Goal: Transaction & Acquisition: Purchase product/service

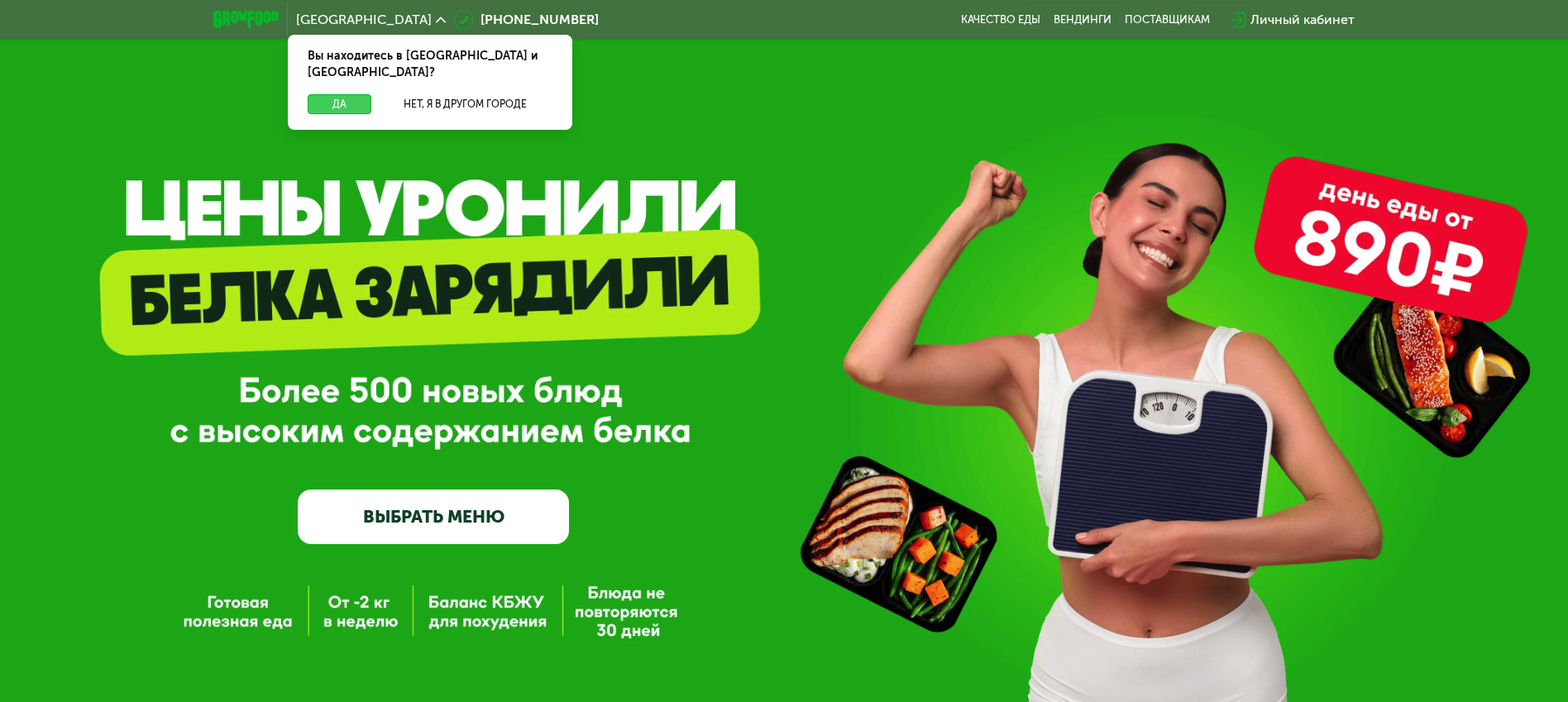
click at [350, 95] on button "Да" at bounding box center [338, 104] width 63 height 20
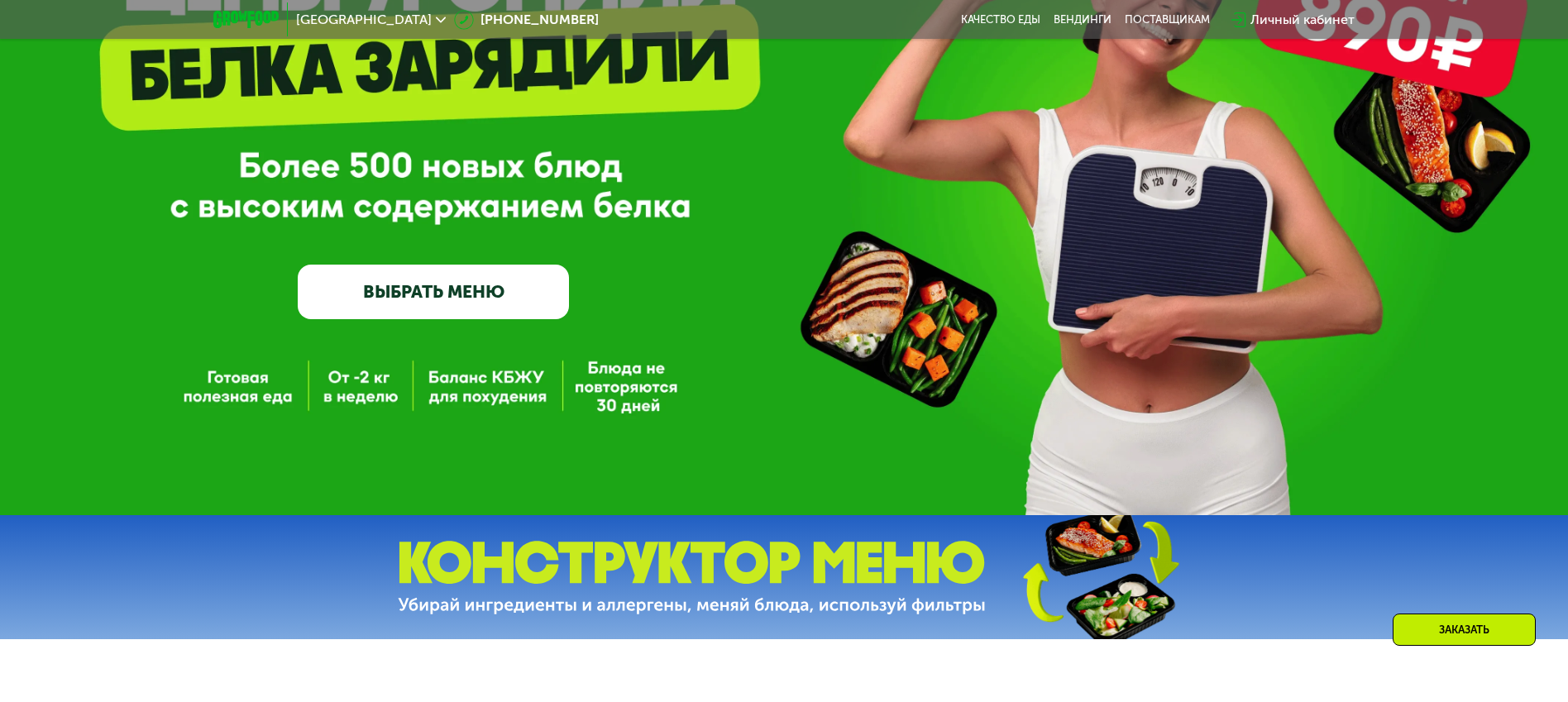
scroll to position [247, 0]
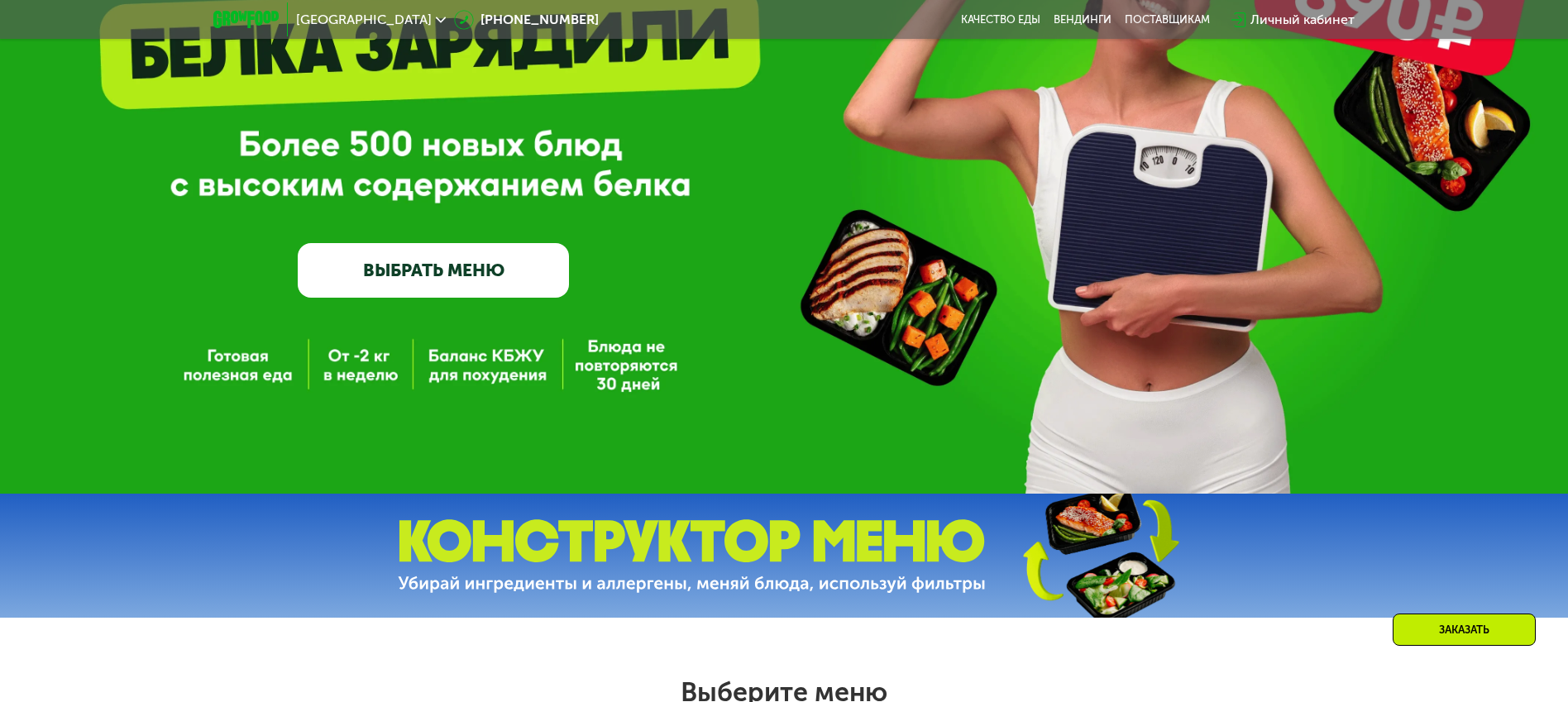
click at [487, 254] on link "ВЫБРАТЬ МЕНЮ" at bounding box center [433, 270] width 271 height 55
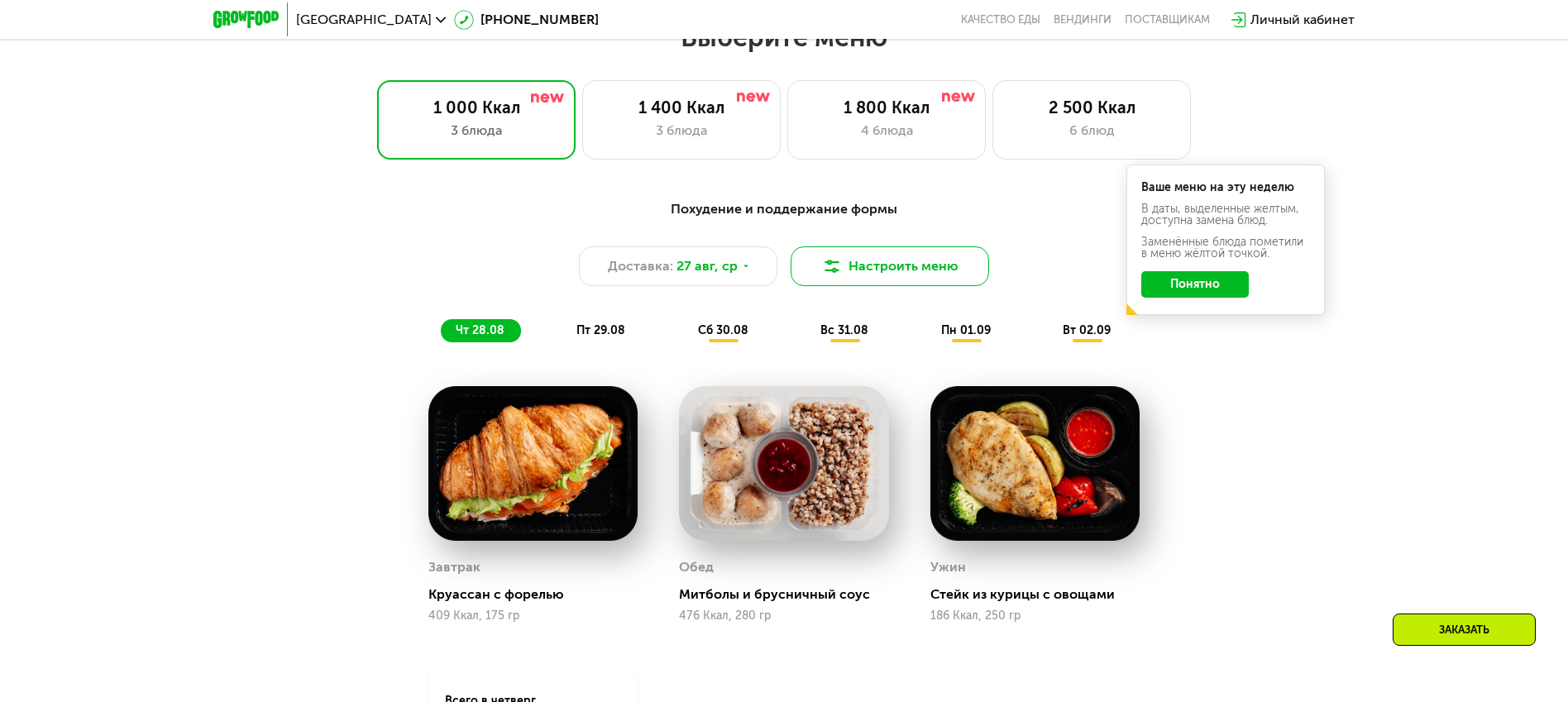
scroll to position [900, 0]
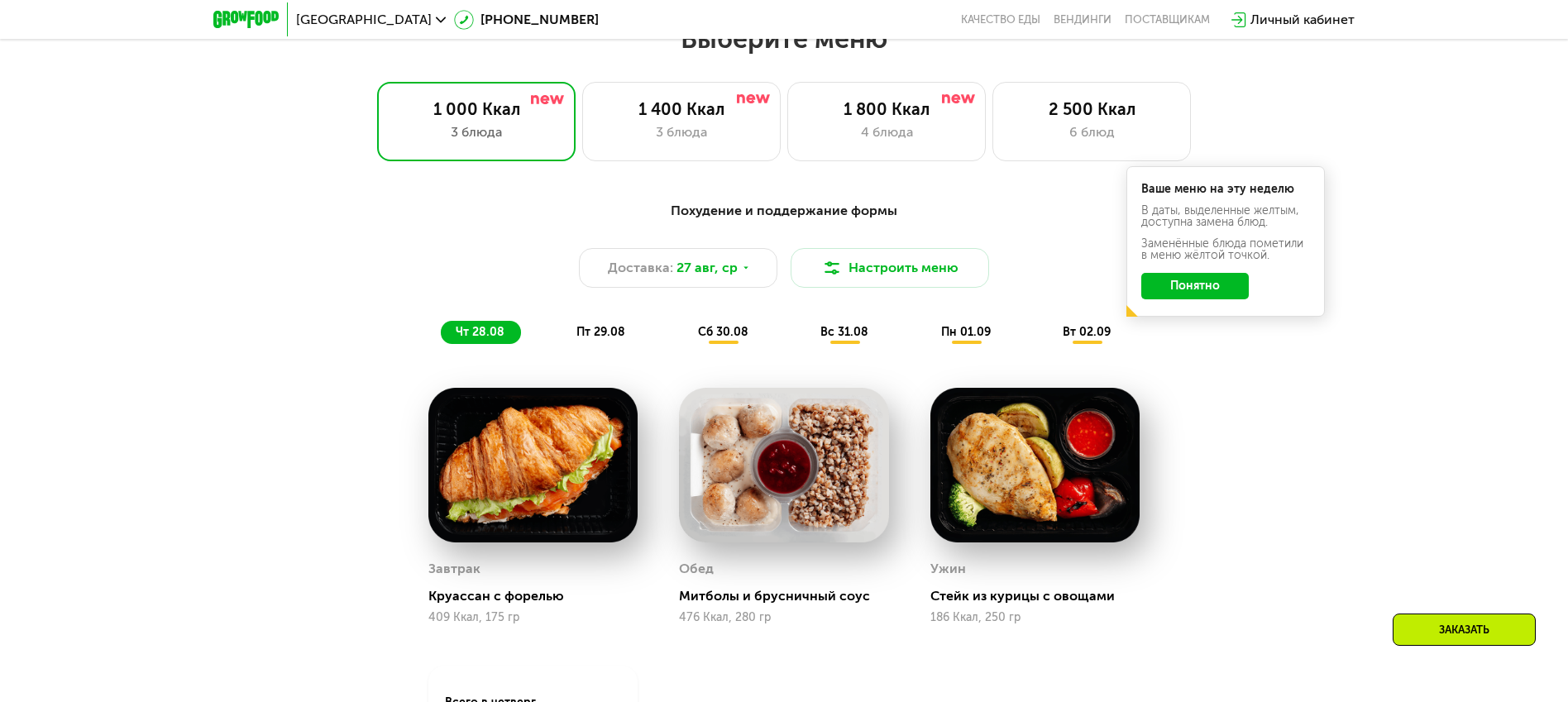
click at [605, 333] on span "пт 29.08" at bounding box center [601, 332] width 49 height 14
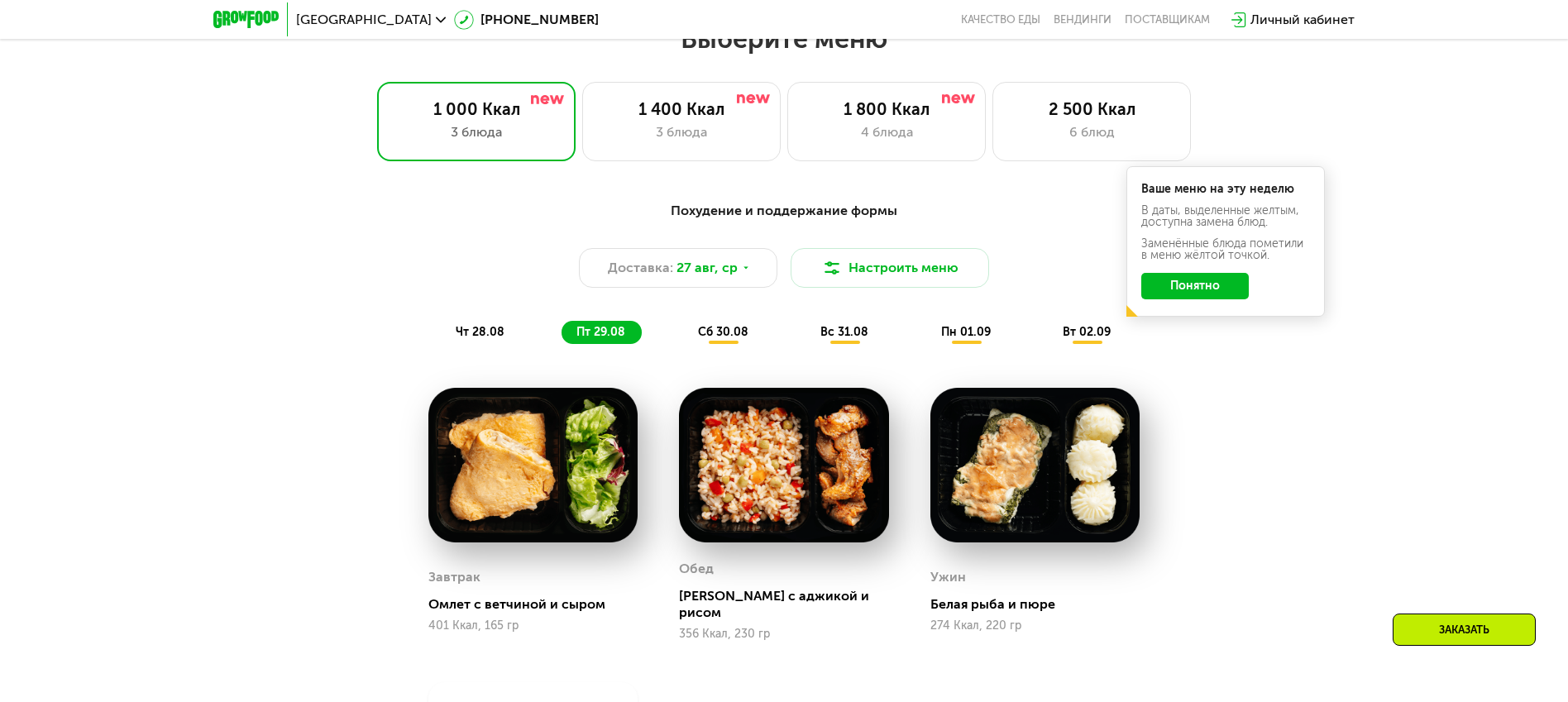
click at [495, 333] on span "чт 28.08" at bounding box center [480, 332] width 49 height 14
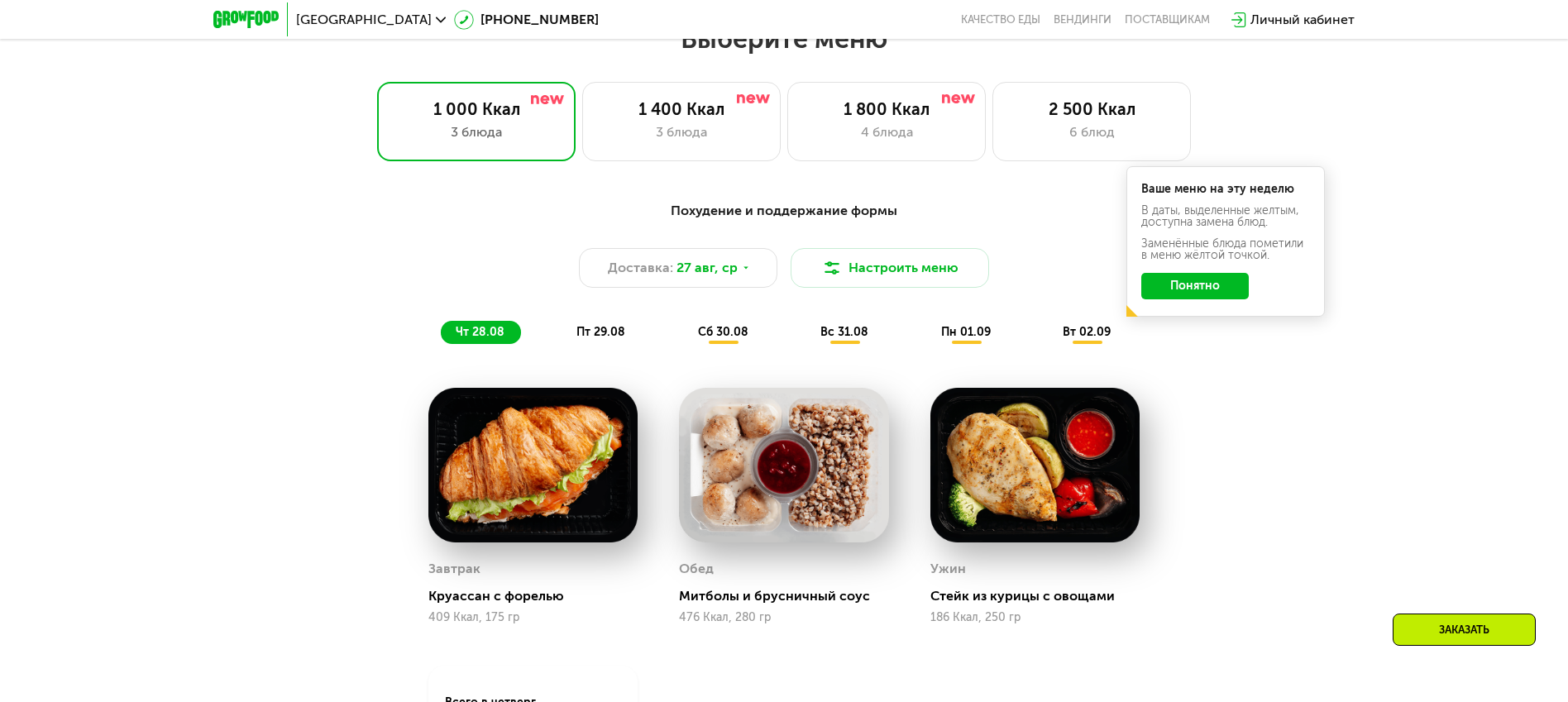
click at [616, 336] on span "пт 29.08" at bounding box center [601, 332] width 49 height 14
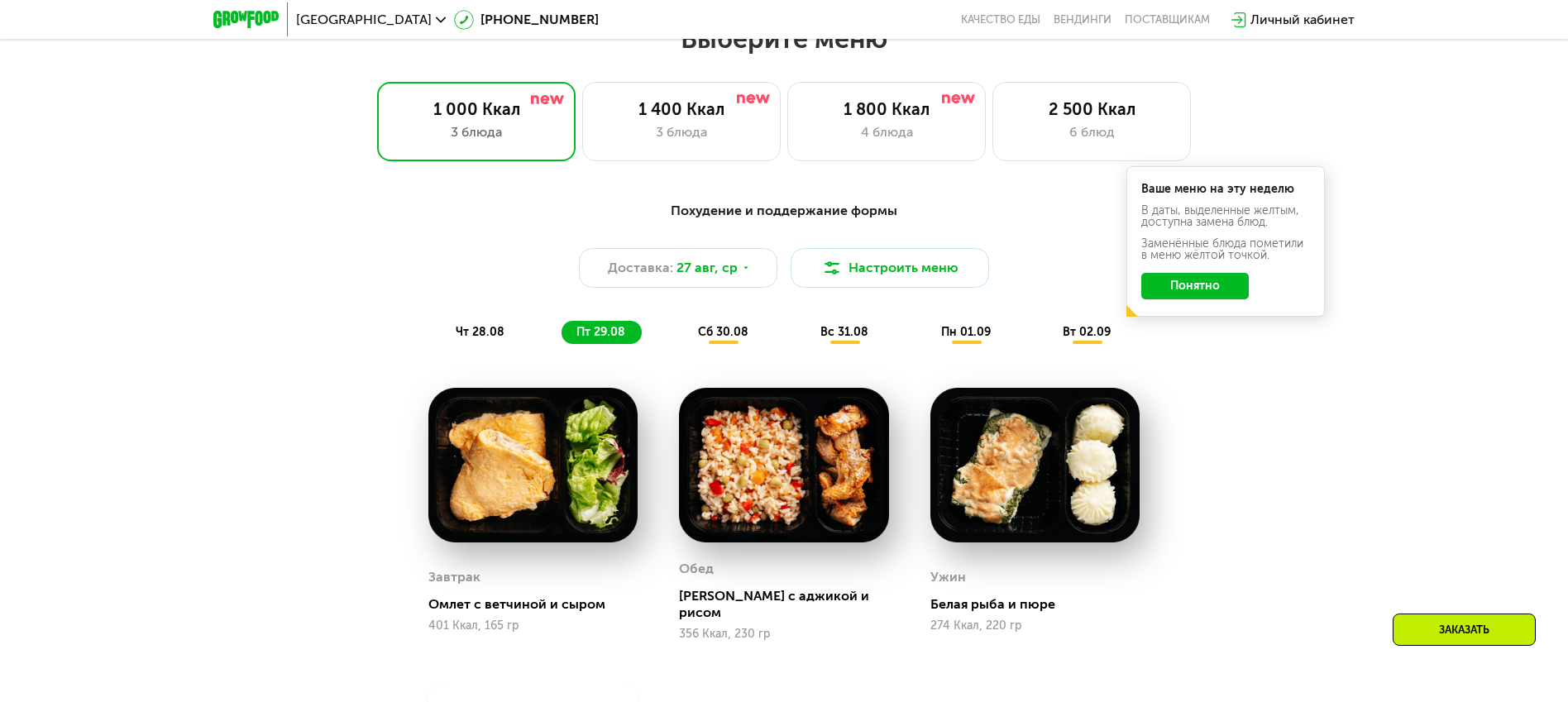
click at [714, 330] on span "сб 30.08" at bounding box center [724, 332] width 51 height 14
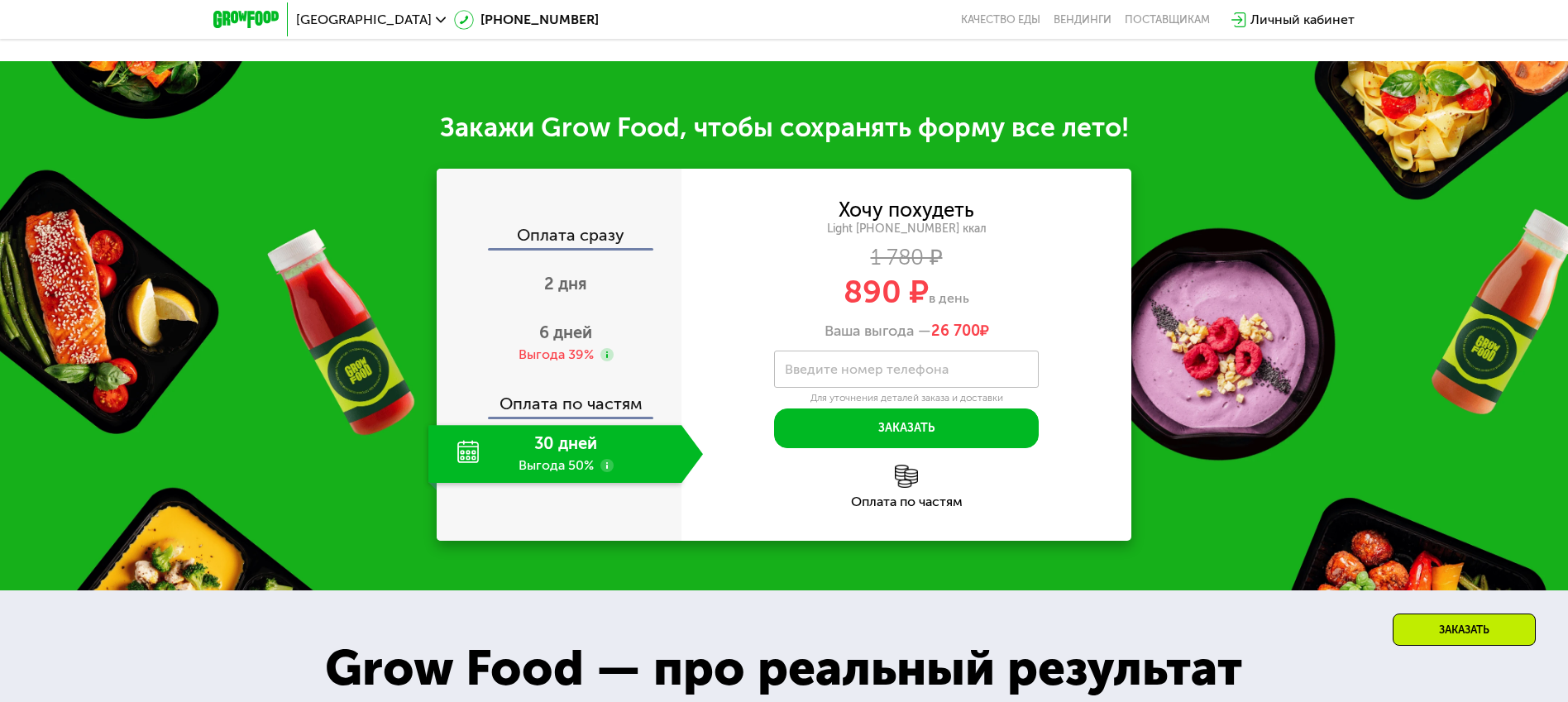
scroll to position [1782, 0]
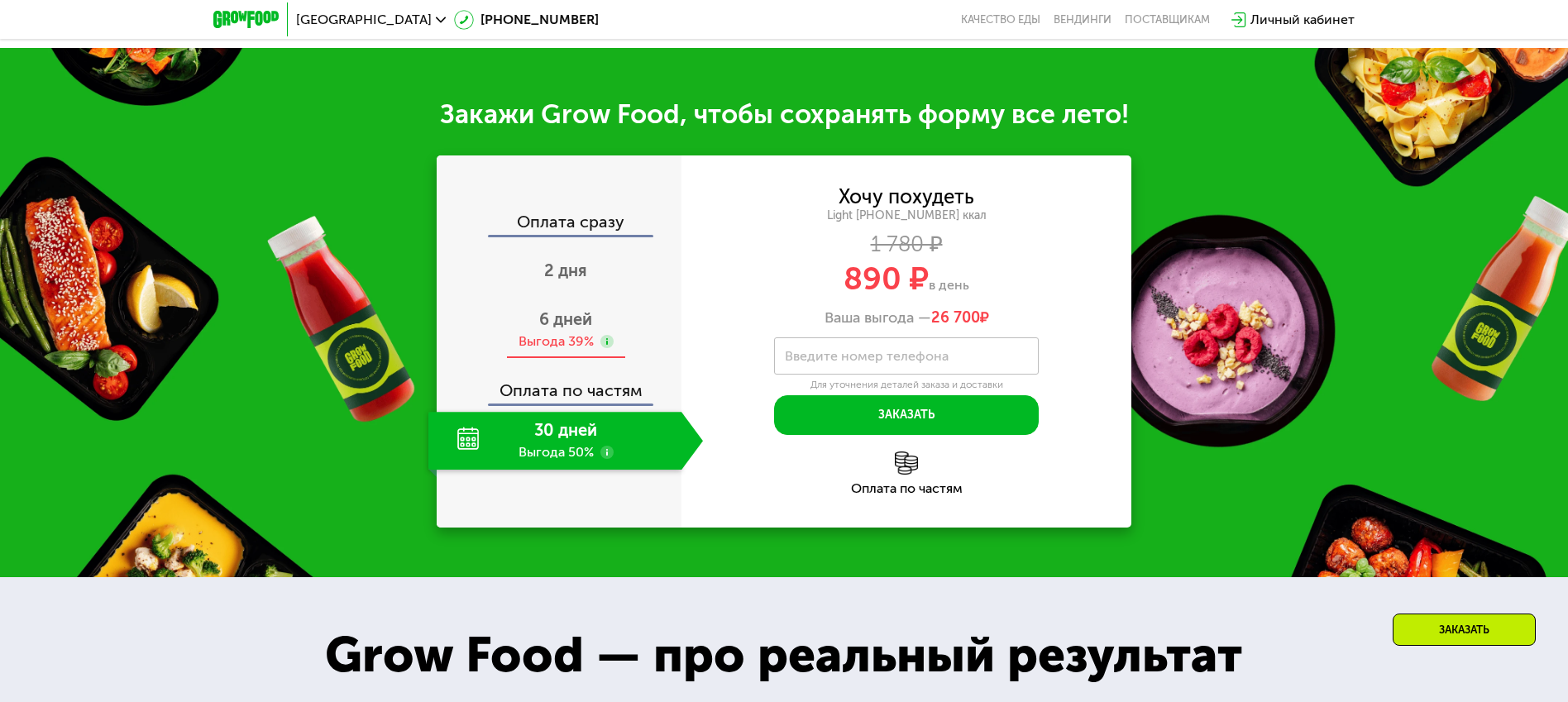
click at [567, 330] on span "6 дней" at bounding box center [566, 319] width 53 height 20
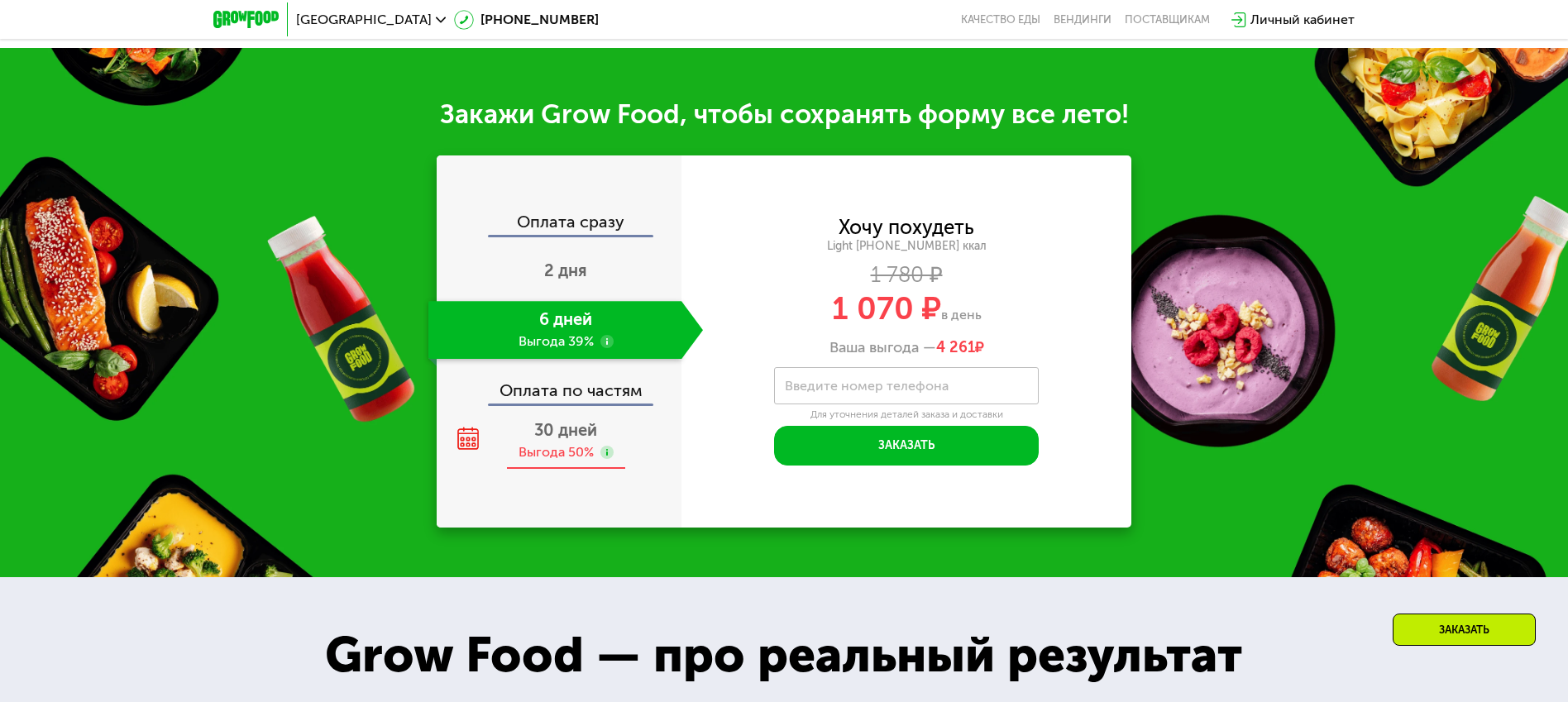
click at [569, 440] on span "30 дней" at bounding box center [566, 430] width 62 height 20
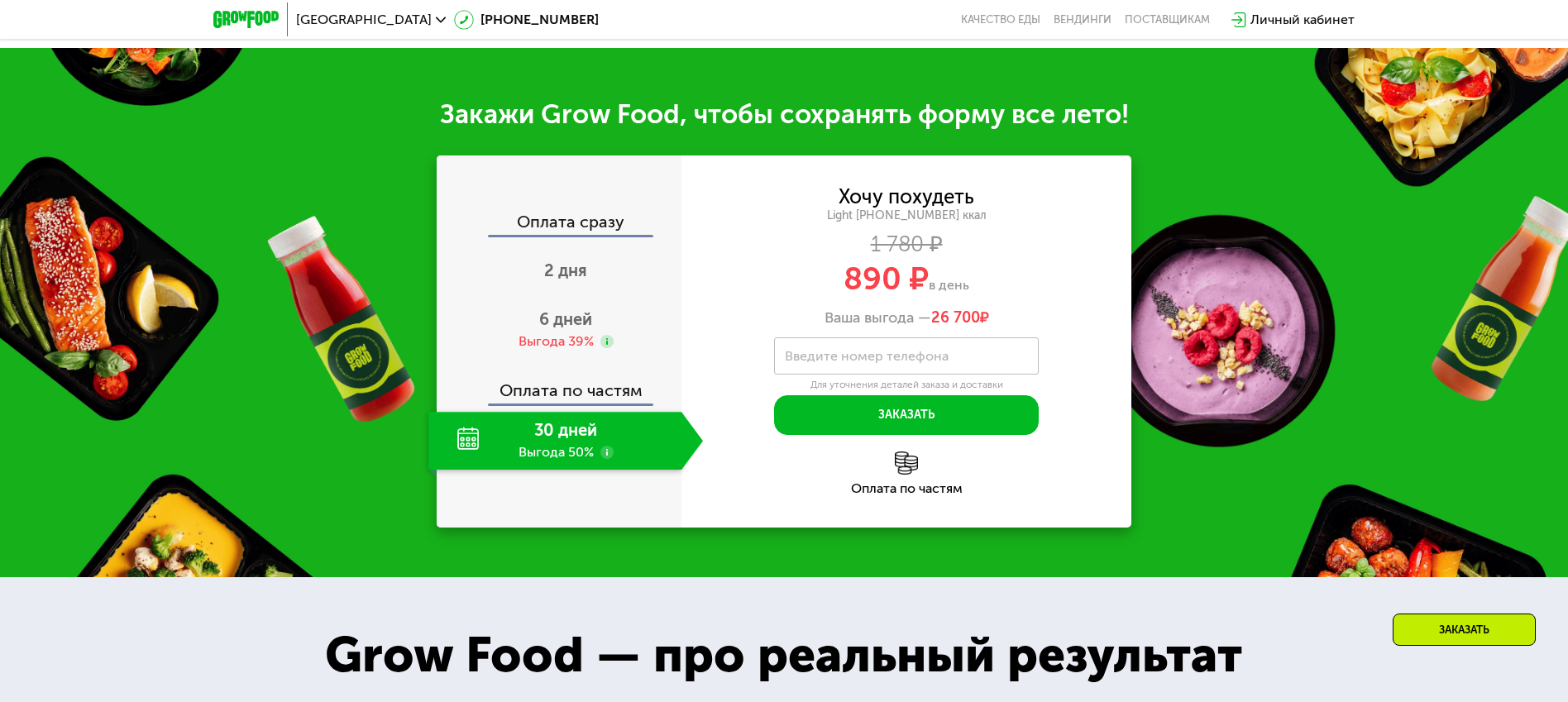
click at [607, 459] on use at bounding box center [608, 452] width 14 height 14
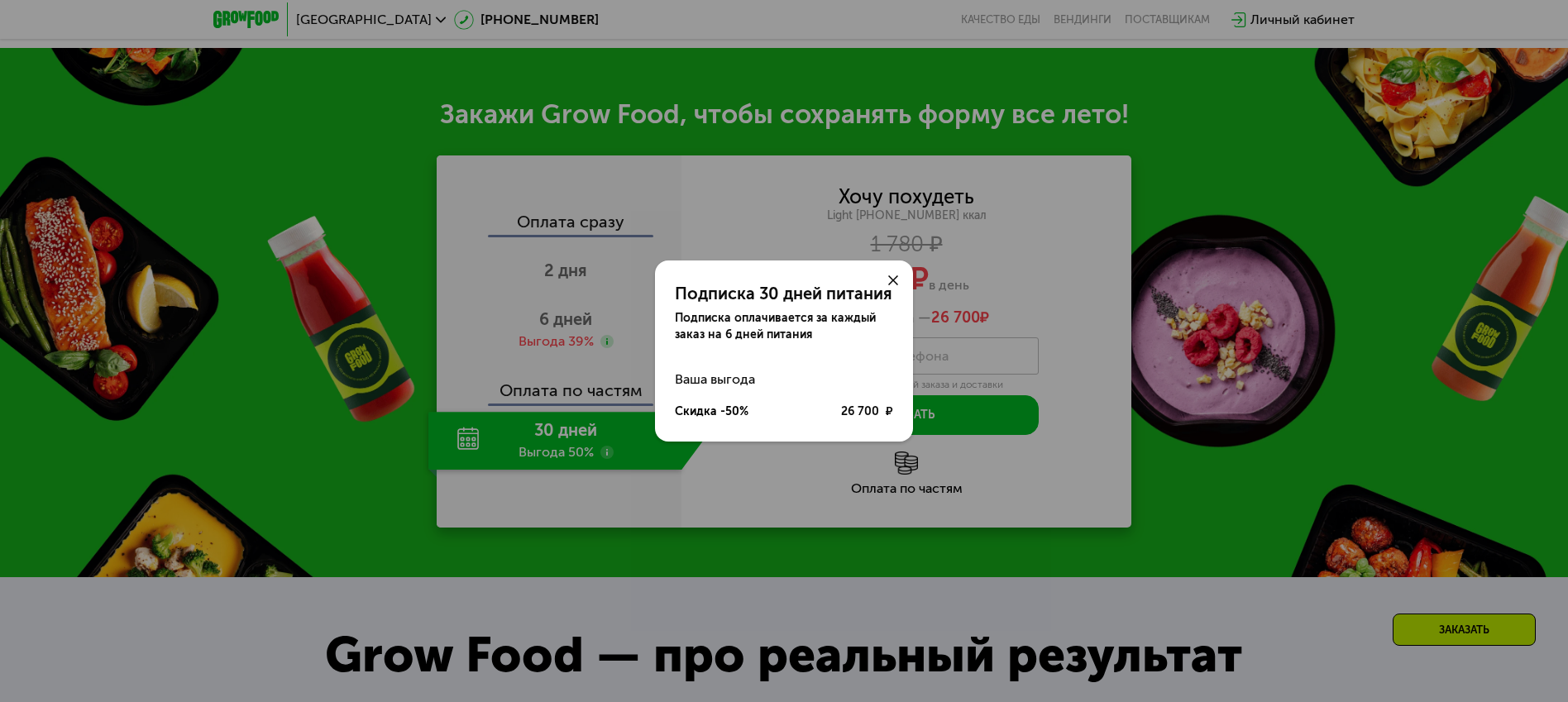
click at [893, 275] on div at bounding box center [892, 280] width 40 height 40
click at [885, 282] on div at bounding box center [892, 280] width 40 height 40
click at [890, 281] on icon at bounding box center [893, 280] width 10 height 10
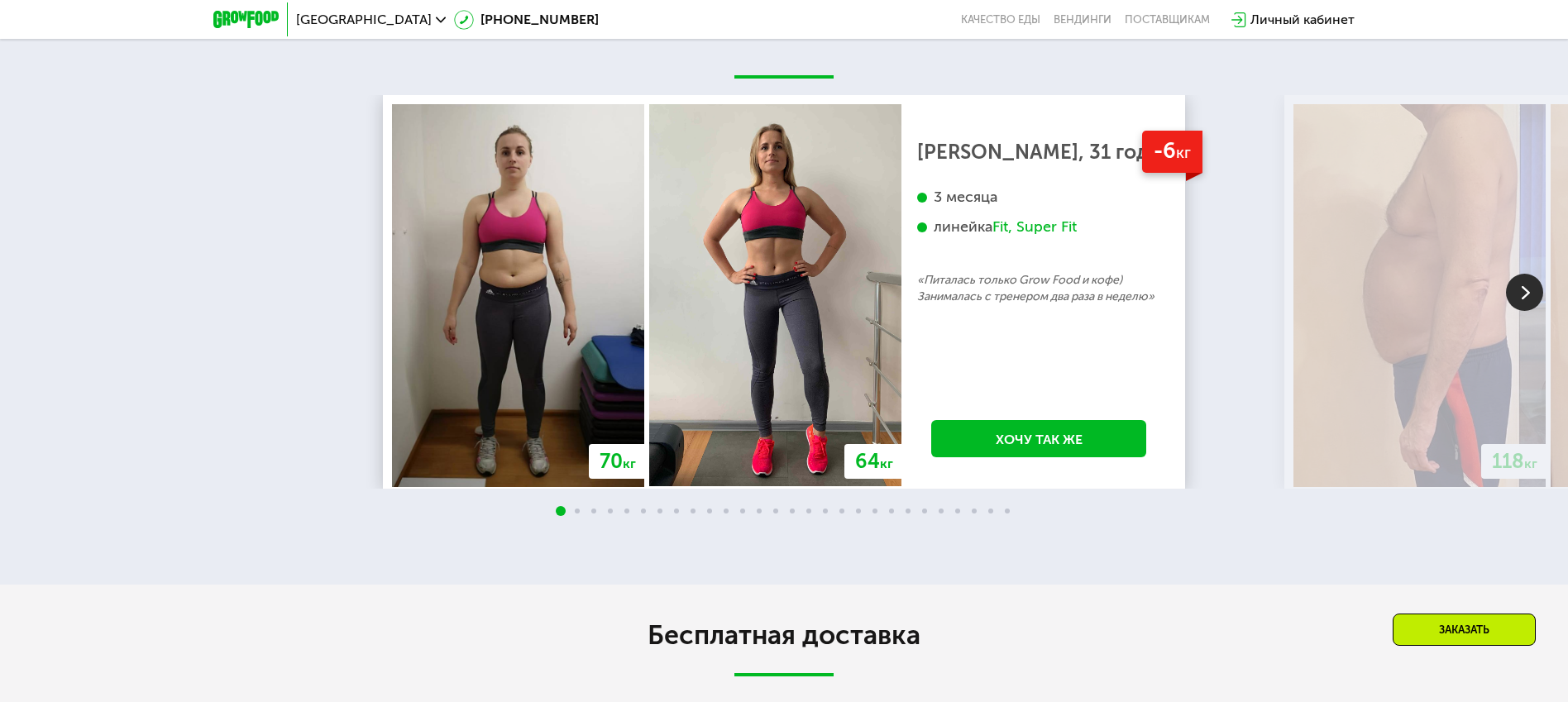
scroll to position [3185, 0]
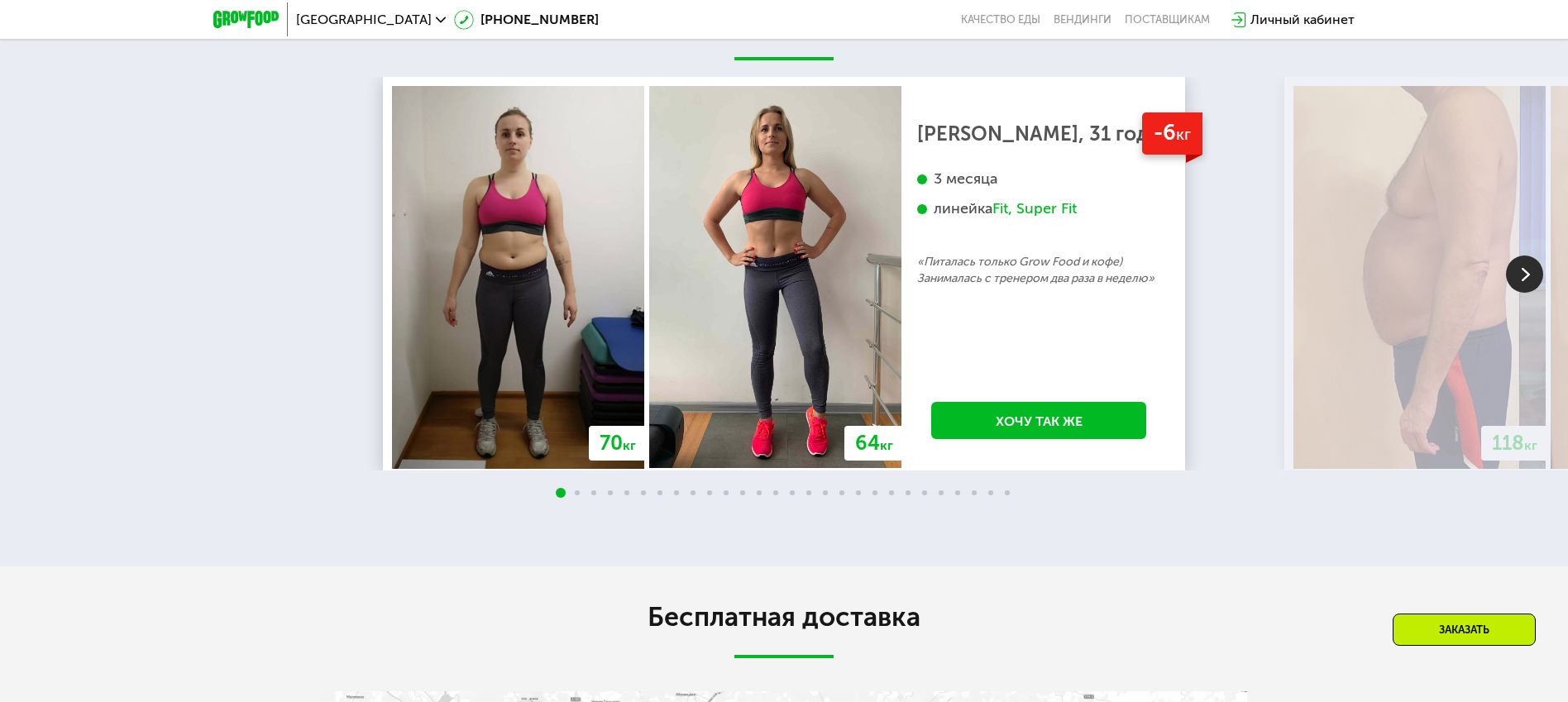
click at [1519, 292] on img at bounding box center [1524, 274] width 37 height 37
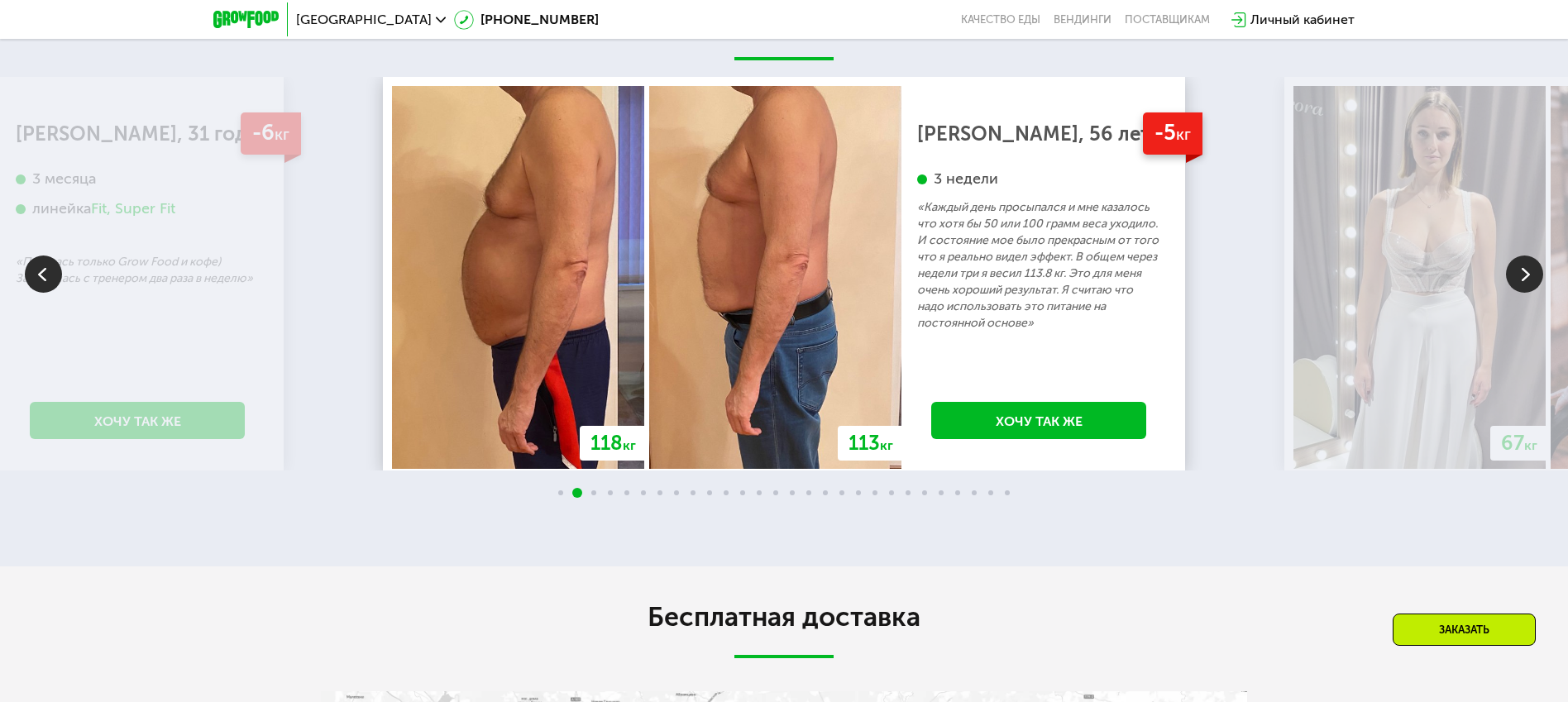
click at [1519, 292] on img at bounding box center [1524, 274] width 37 height 37
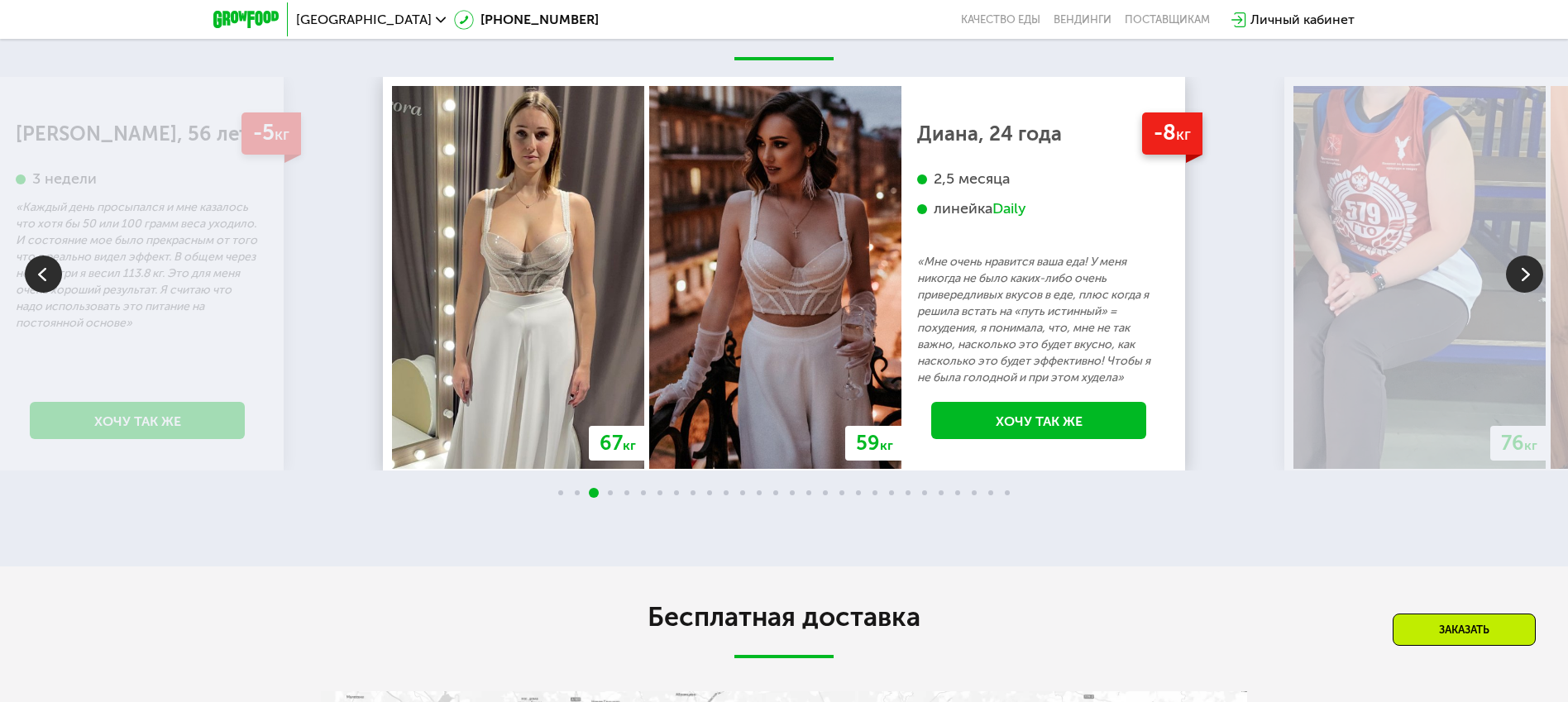
click at [1522, 292] on img at bounding box center [1524, 274] width 37 height 37
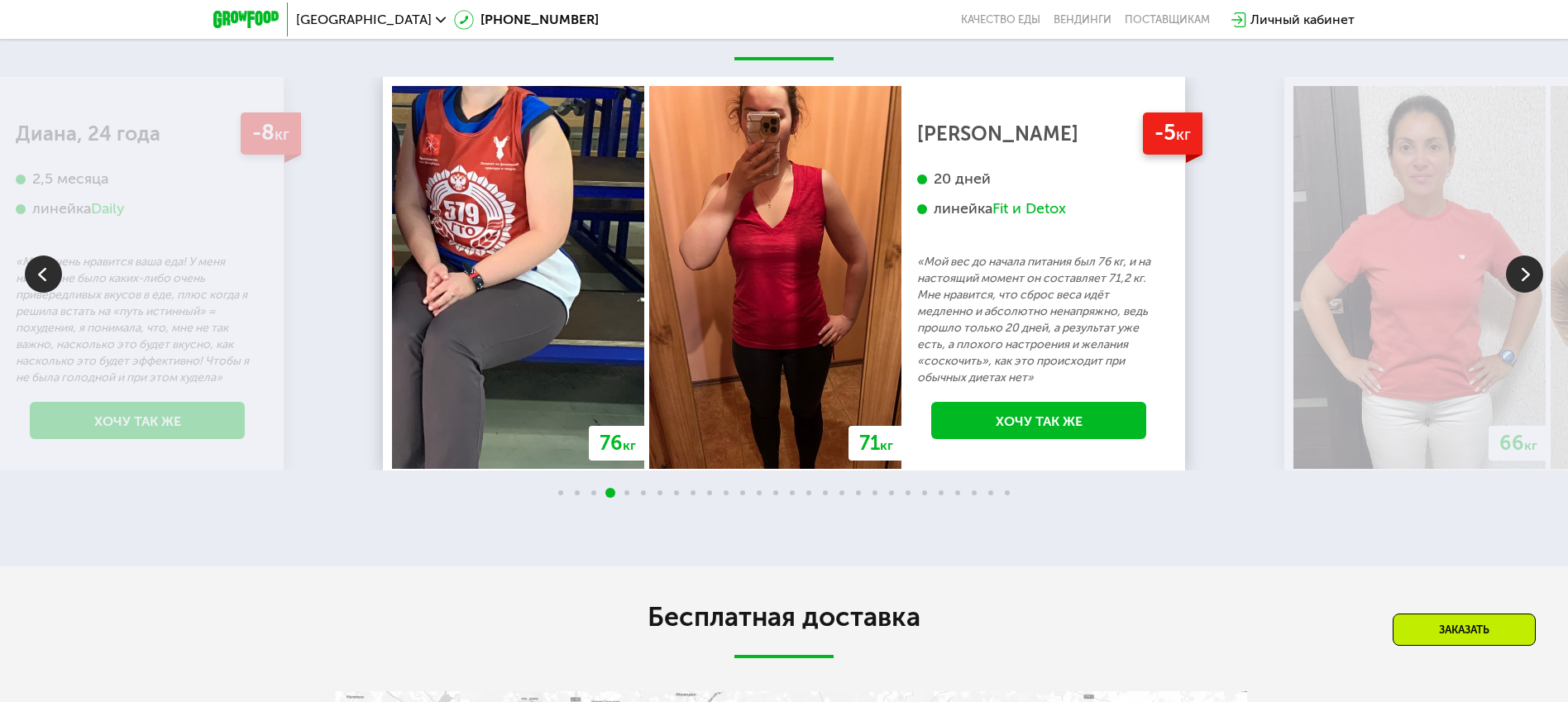
click at [1522, 292] on img at bounding box center [1524, 274] width 37 height 37
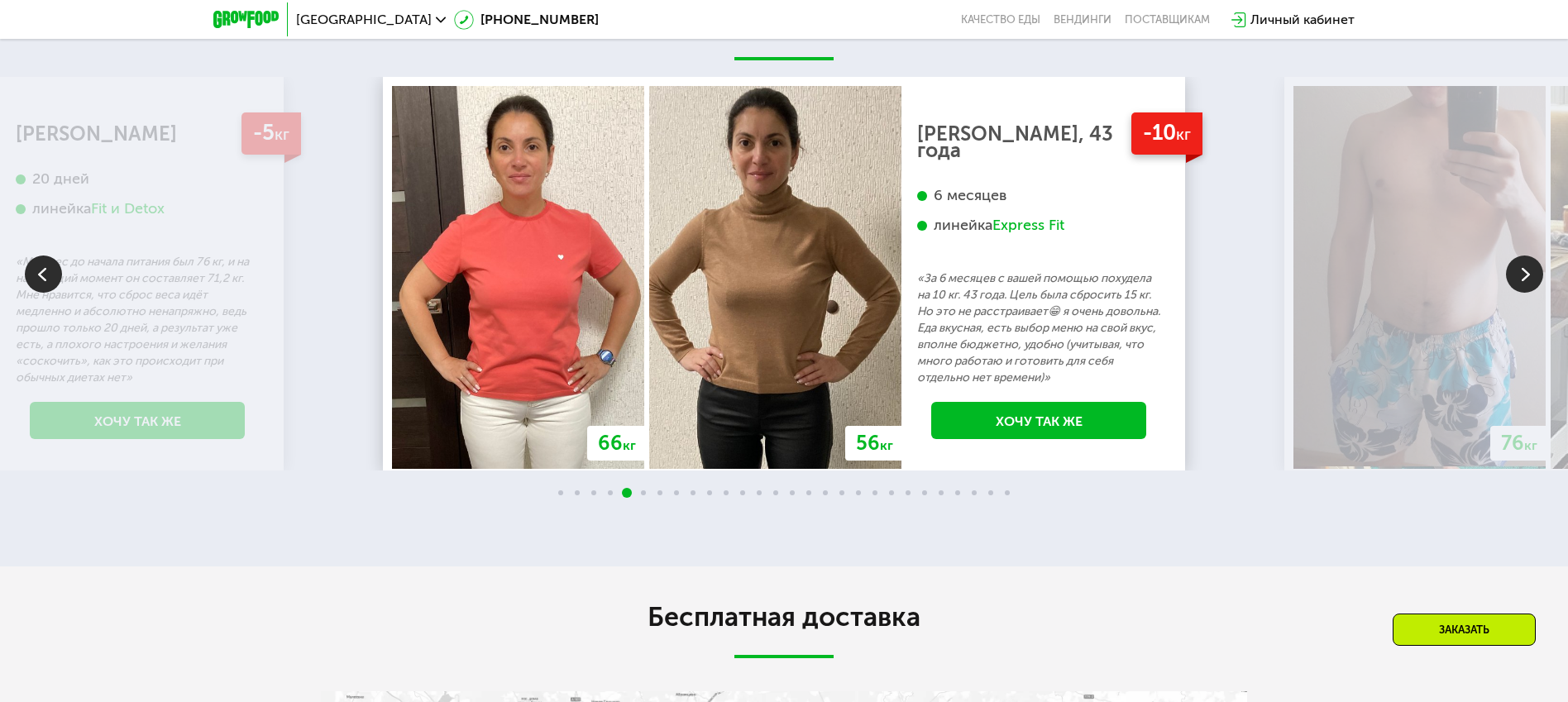
click at [1522, 292] on img at bounding box center [1524, 274] width 37 height 37
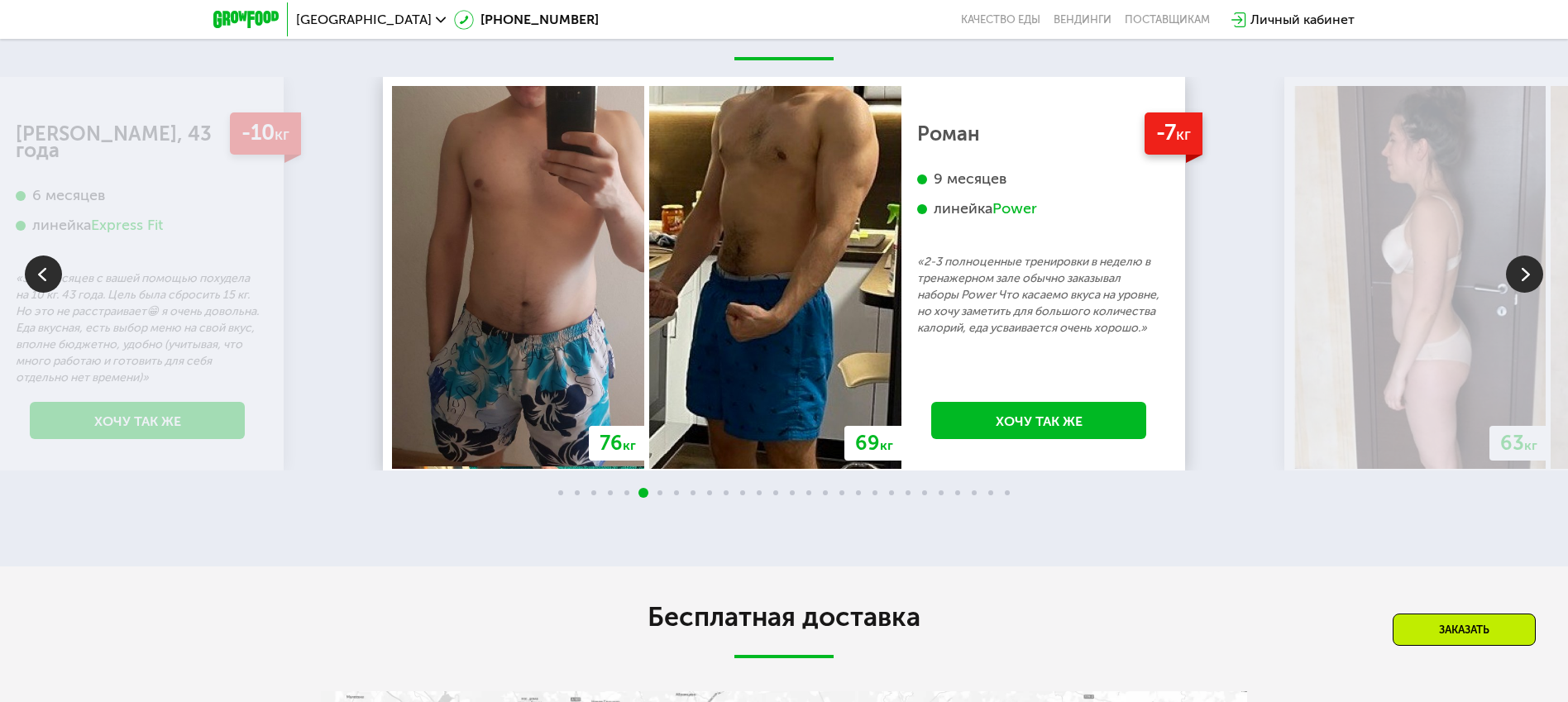
click at [1527, 292] on img at bounding box center [1524, 274] width 37 height 37
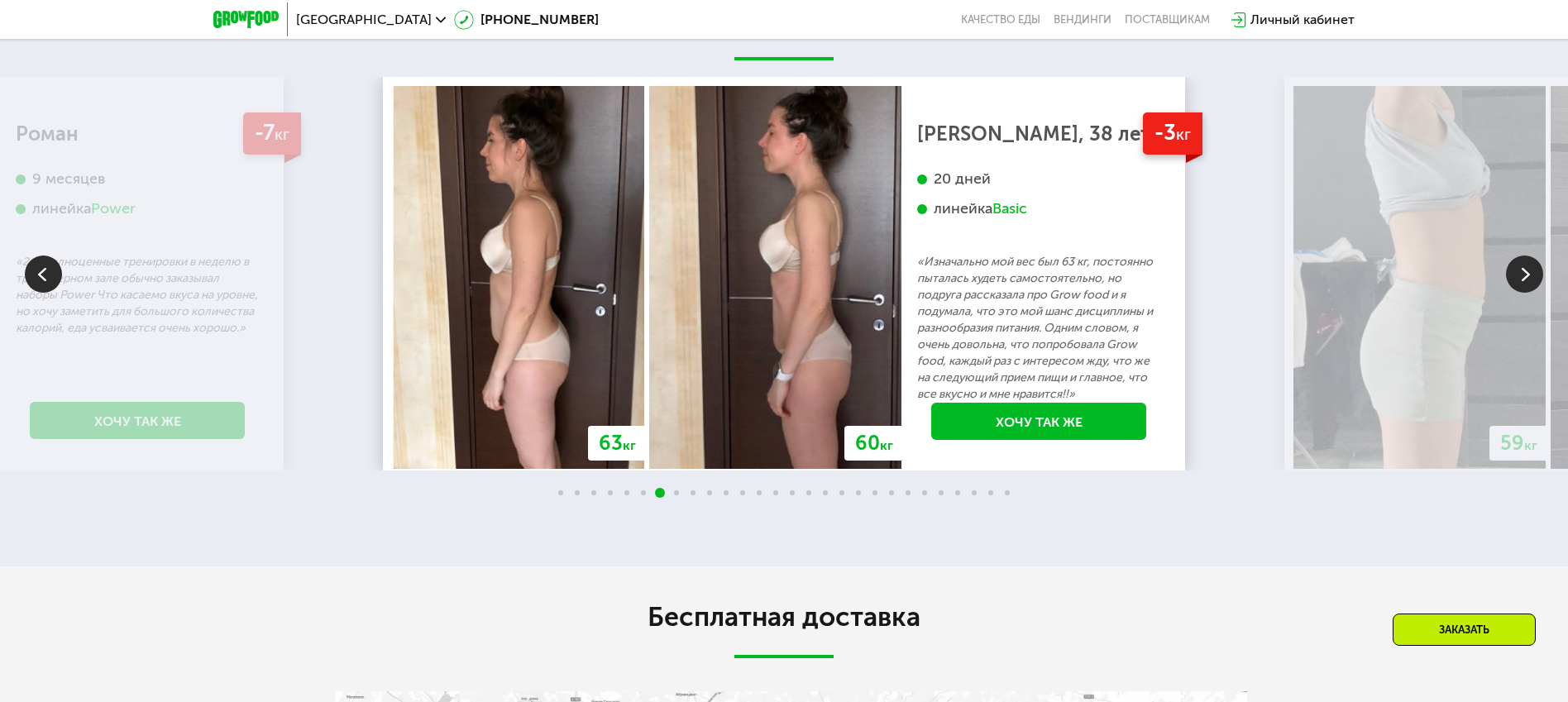
click at [1527, 292] on img at bounding box center [1524, 274] width 37 height 37
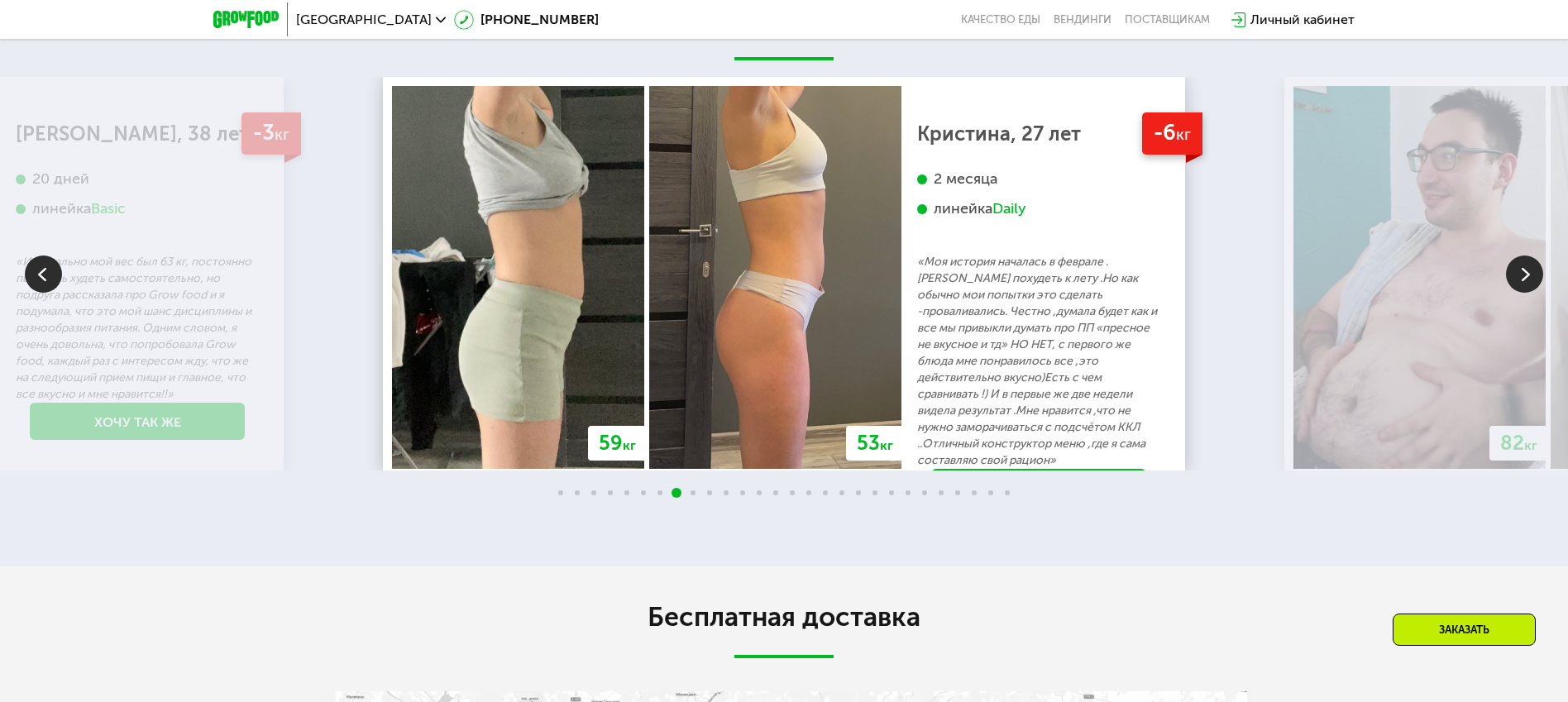
click at [1527, 292] on img at bounding box center [1524, 274] width 37 height 37
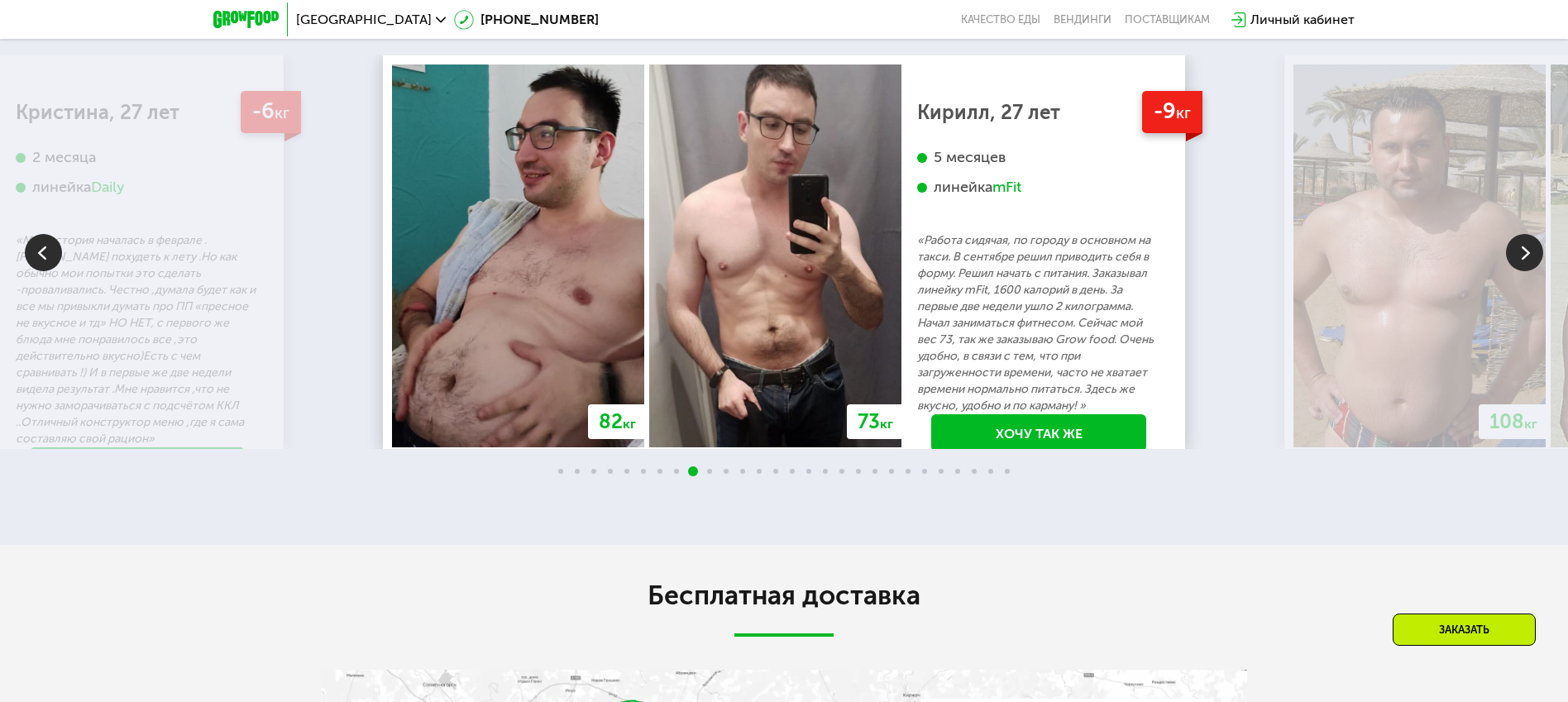
scroll to position [3219, 0]
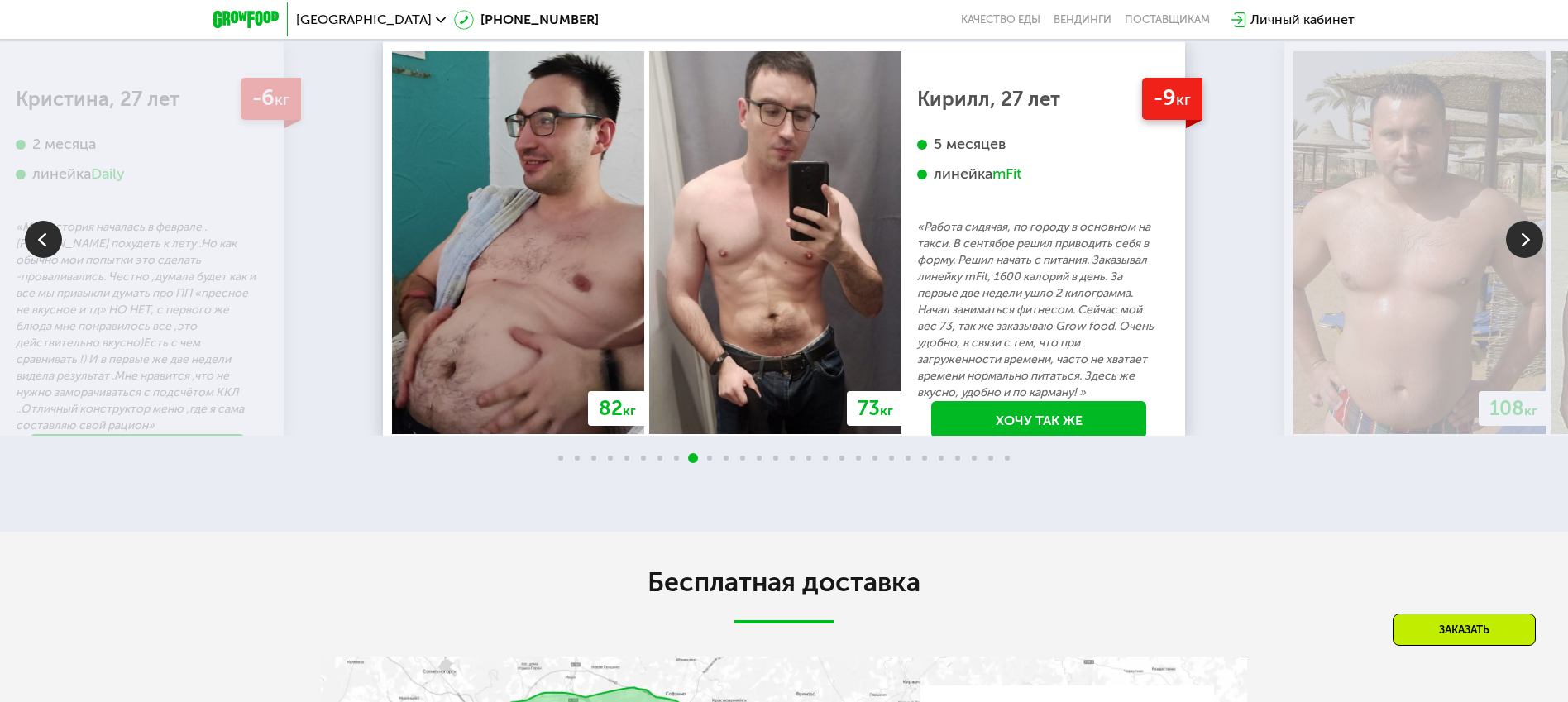
click at [1526, 258] on img at bounding box center [1524, 239] width 37 height 37
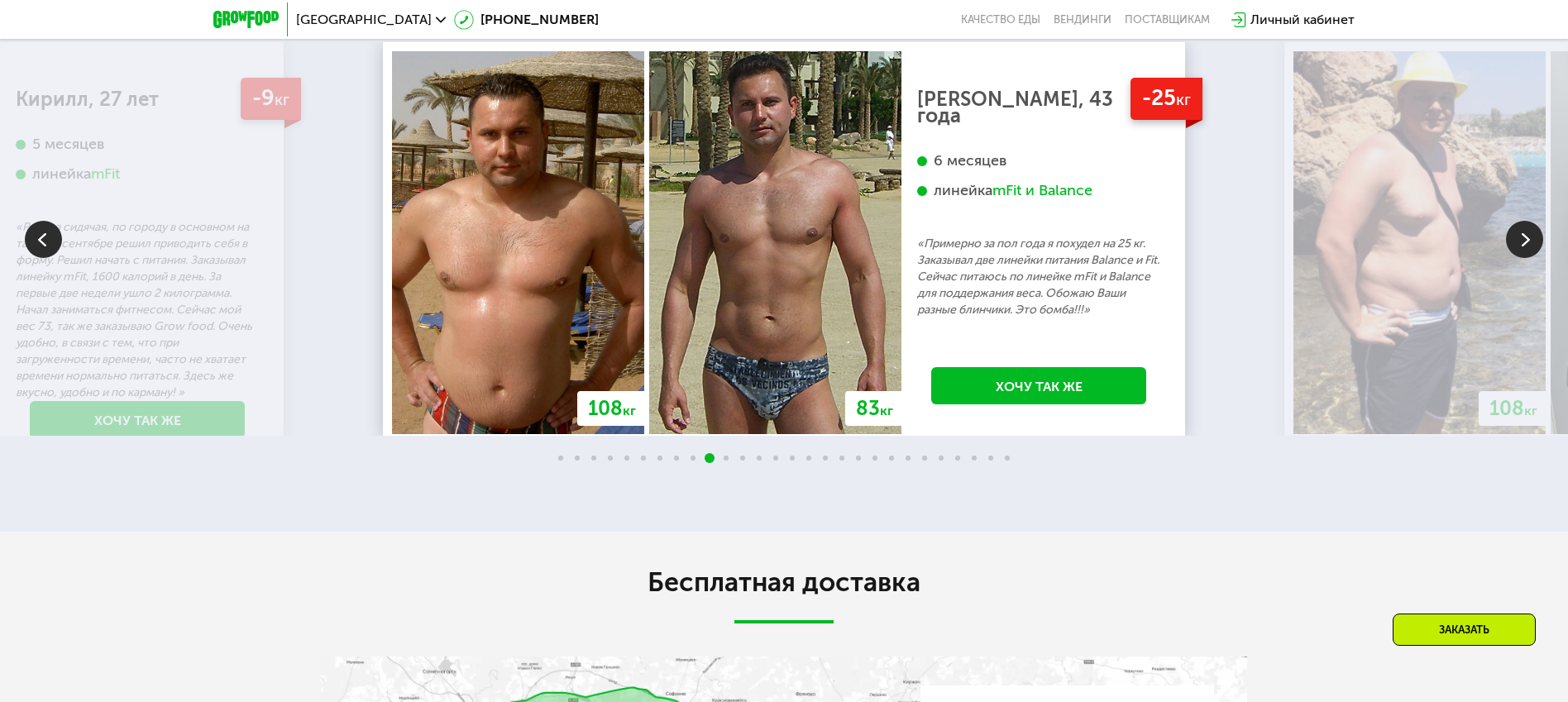
click at [1526, 258] on img at bounding box center [1524, 239] width 37 height 37
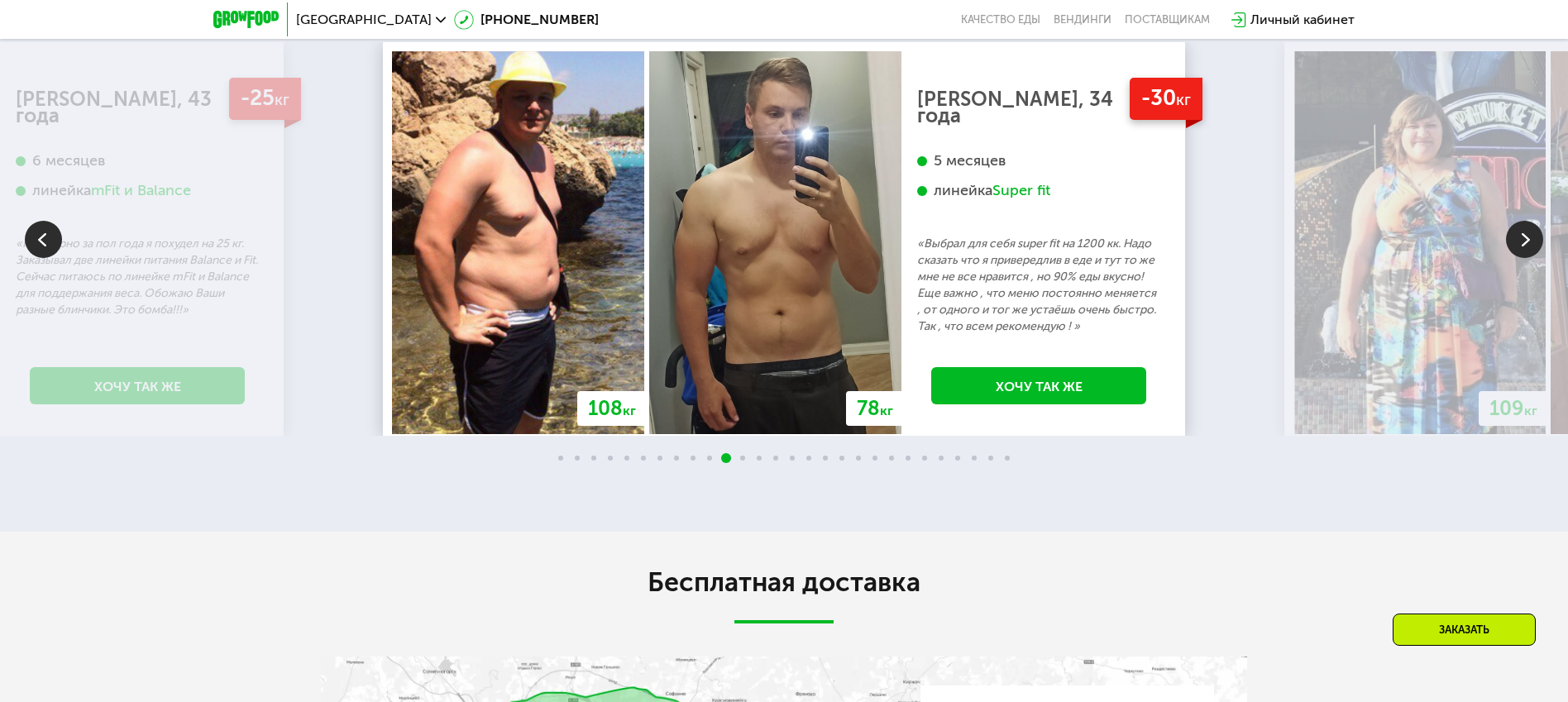
click at [1526, 258] on img at bounding box center [1524, 239] width 37 height 37
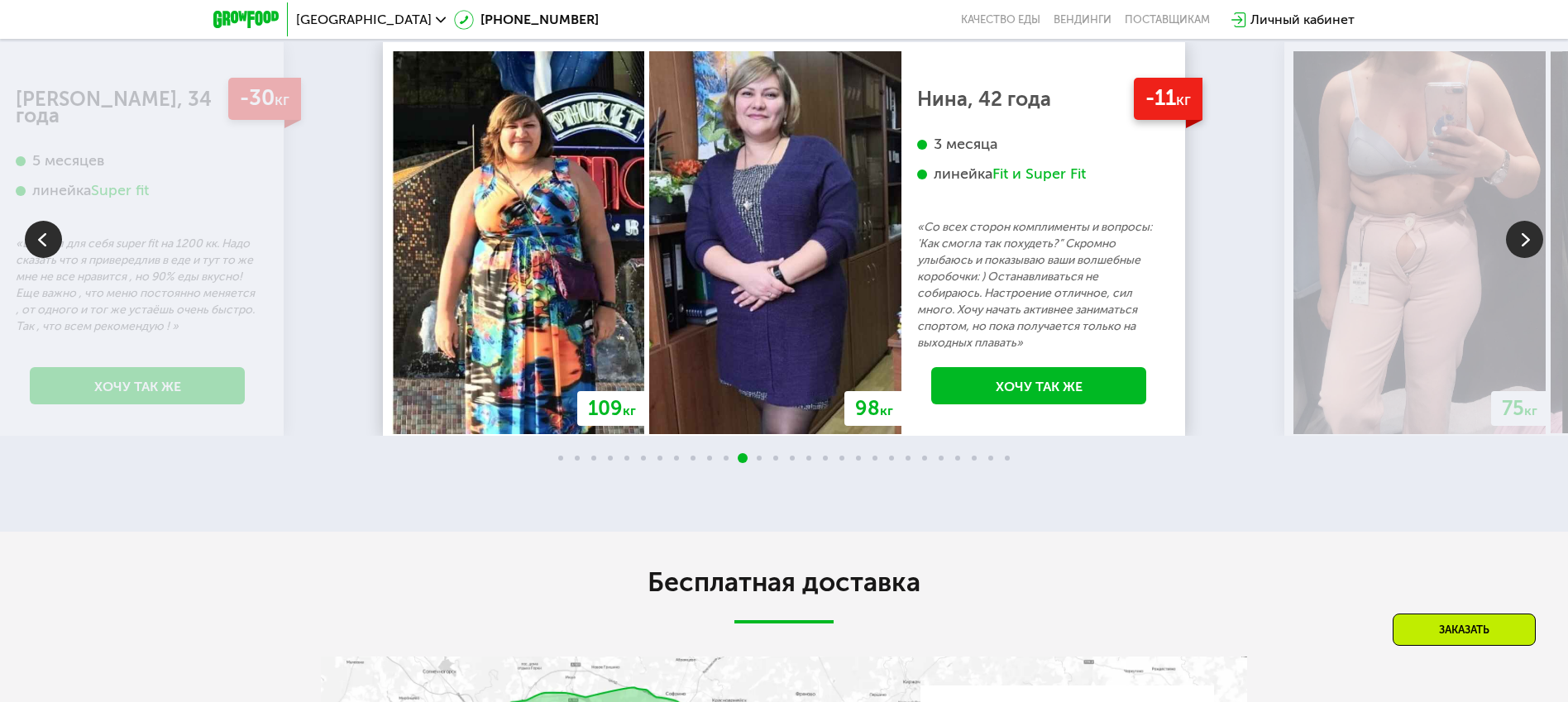
click at [1526, 258] on img at bounding box center [1524, 239] width 37 height 37
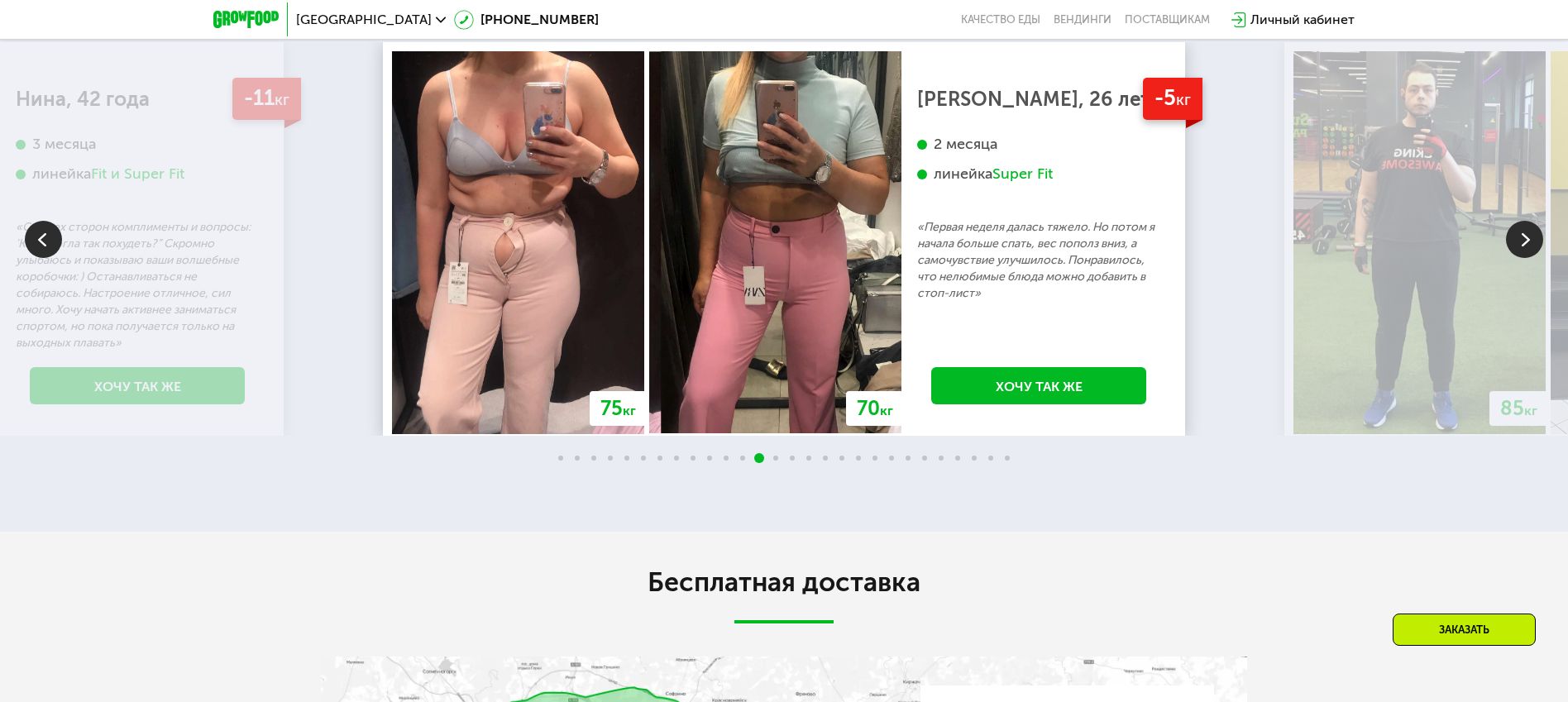
click at [1528, 258] on img at bounding box center [1524, 239] width 37 height 37
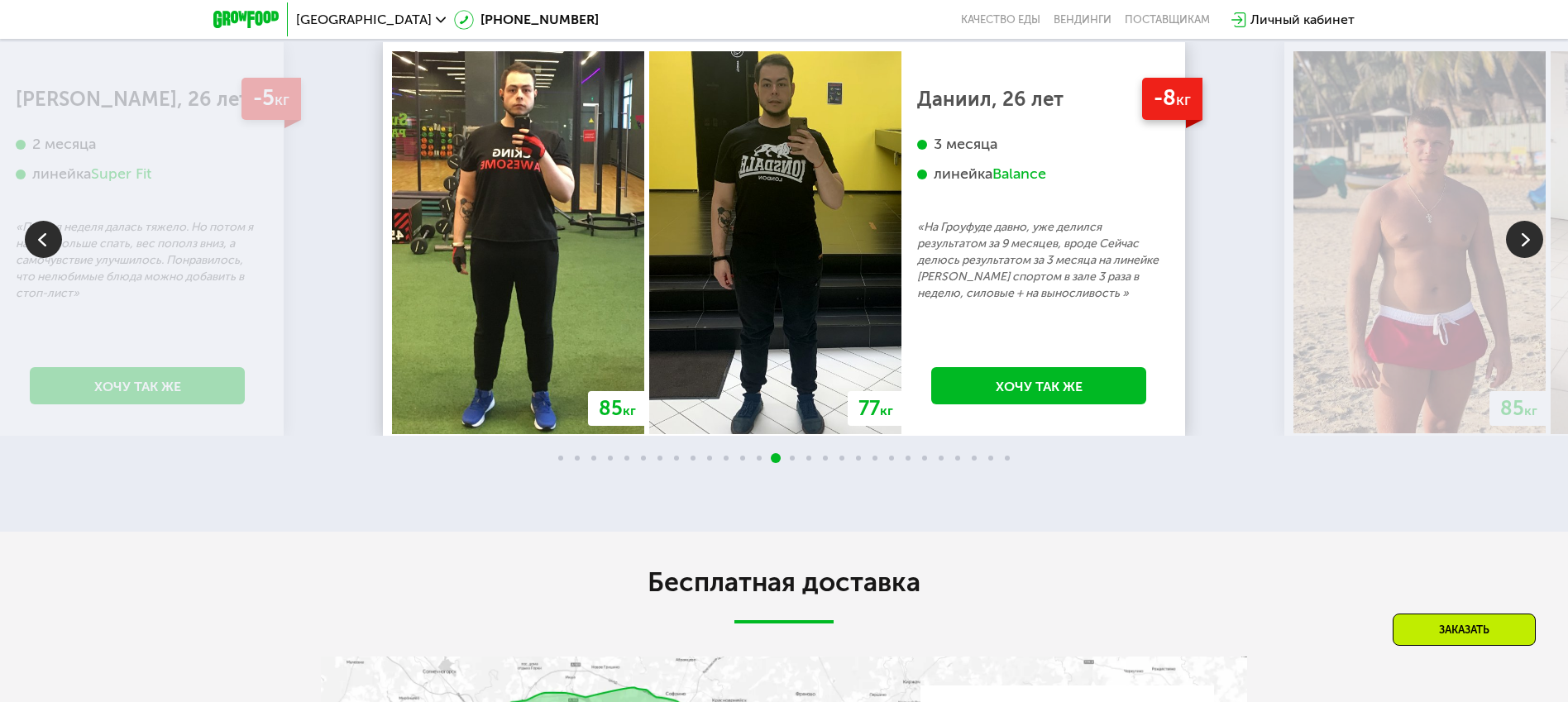
click at [1528, 258] on img at bounding box center [1524, 239] width 37 height 37
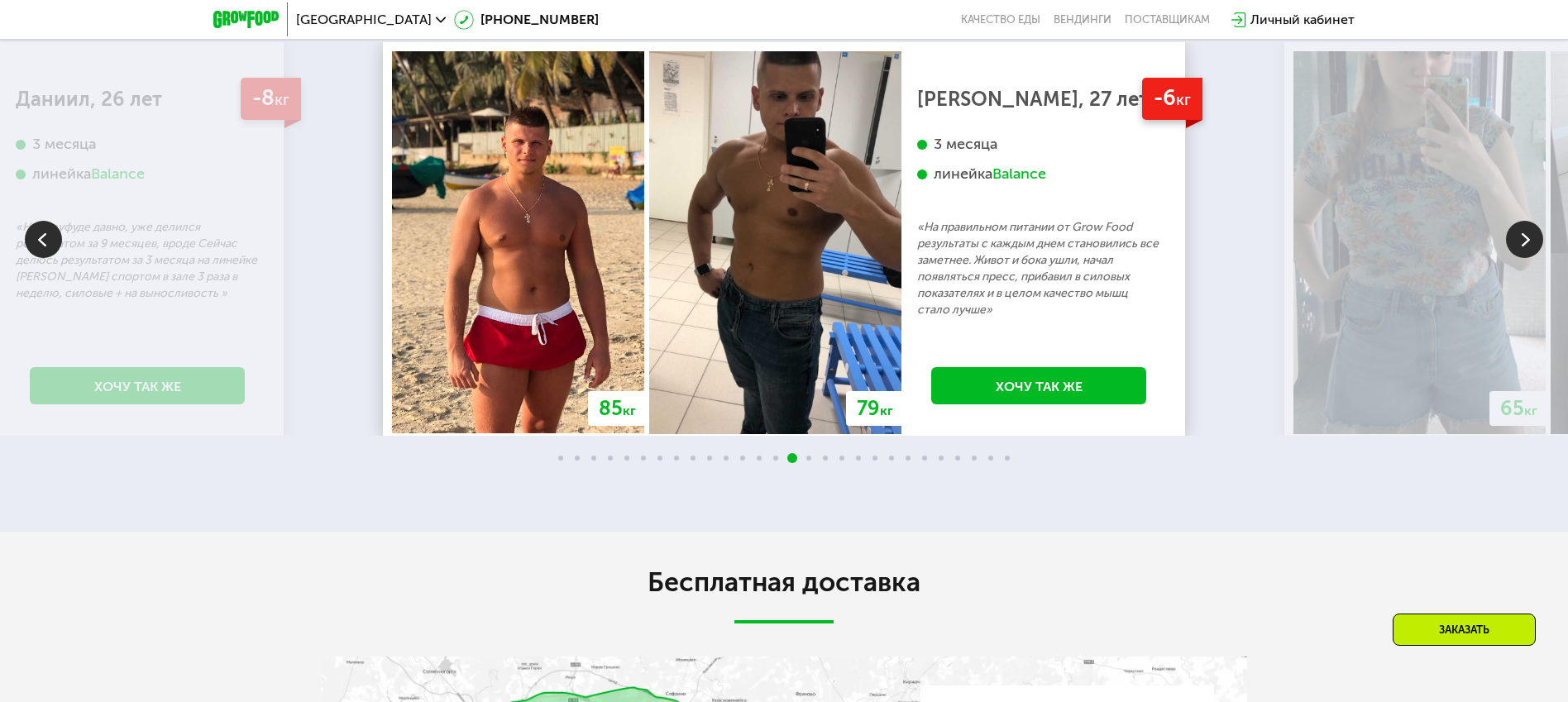
click at [1528, 258] on img at bounding box center [1524, 239] width 37 height 37
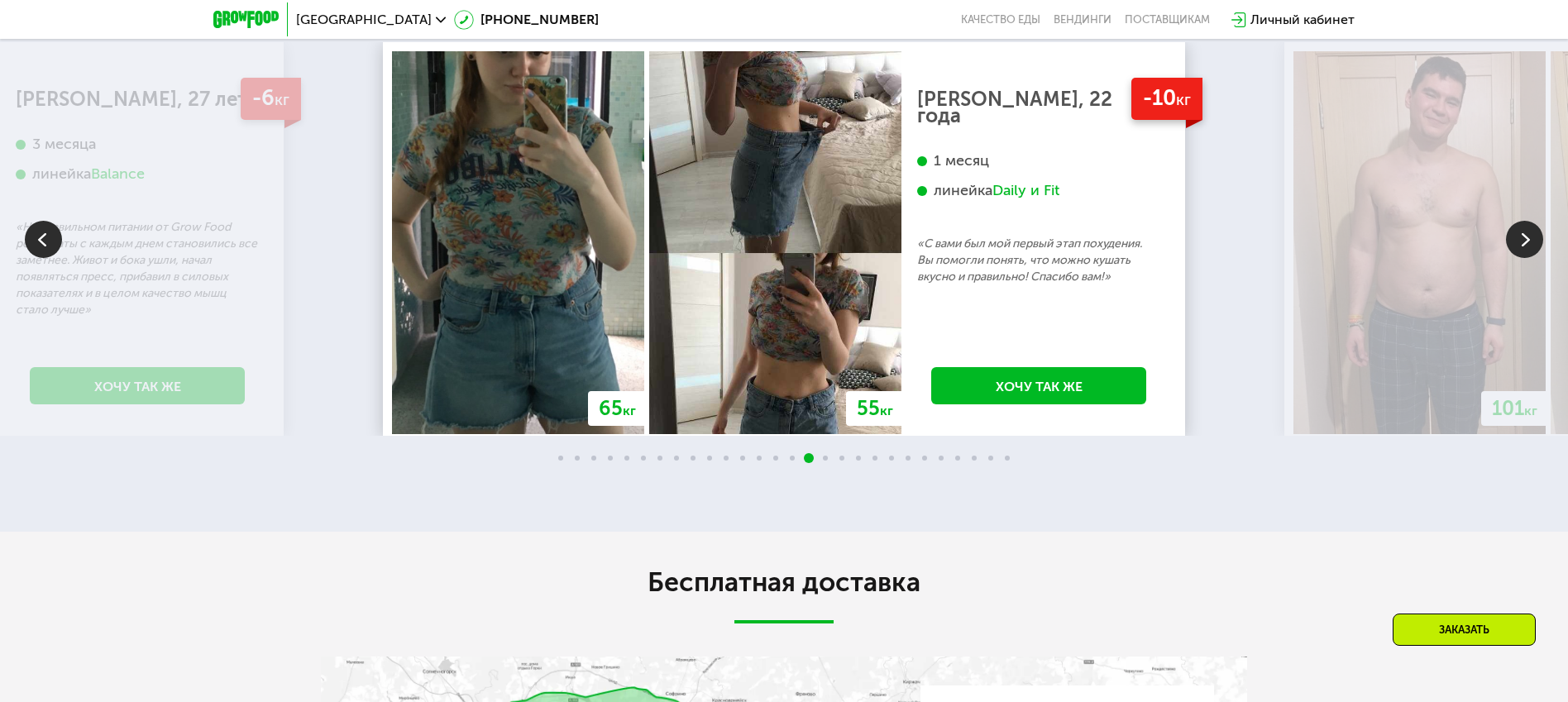
click at [1528, 258] on img at bounding box center [1524, 239] width 37 height 37
